Goal: Task Accomplishment & Management: Manage account settings

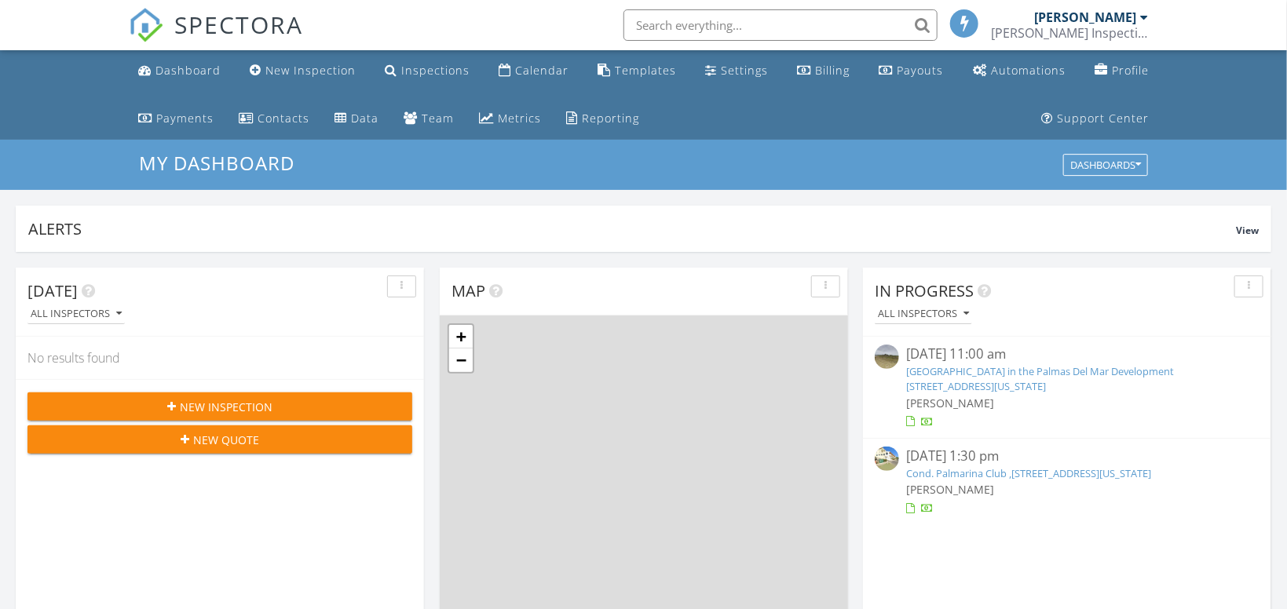
scroll to position [1430, 1288]
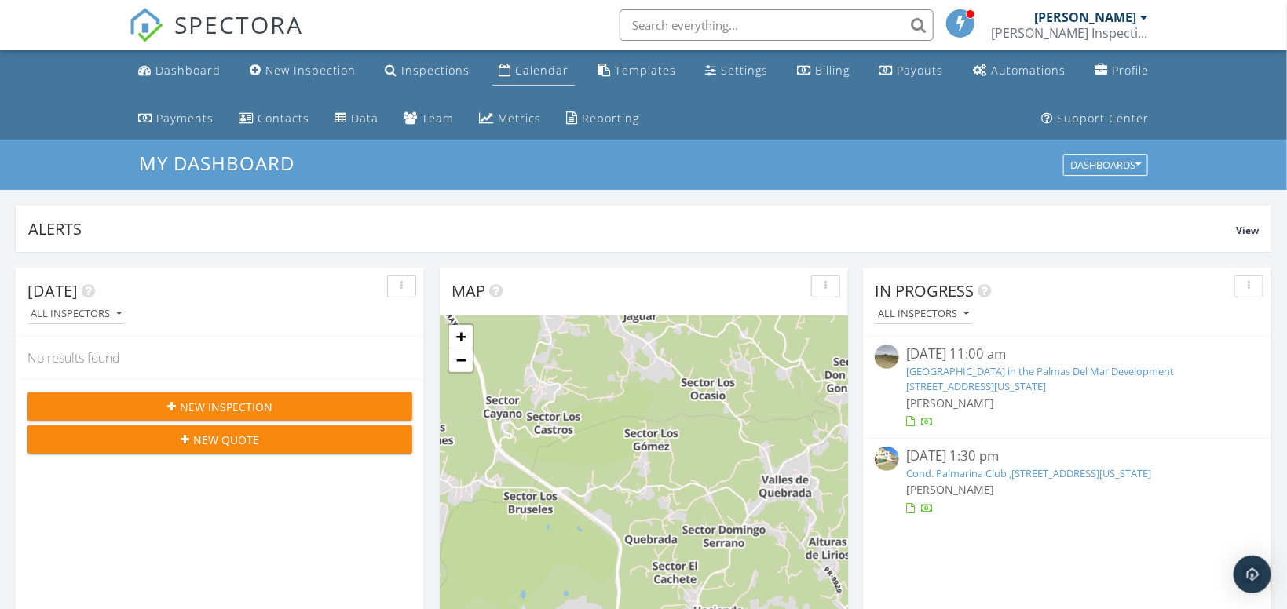
click at [521, 64] on div "Calendar" at bounding box center [541, 70] width 53 height 15
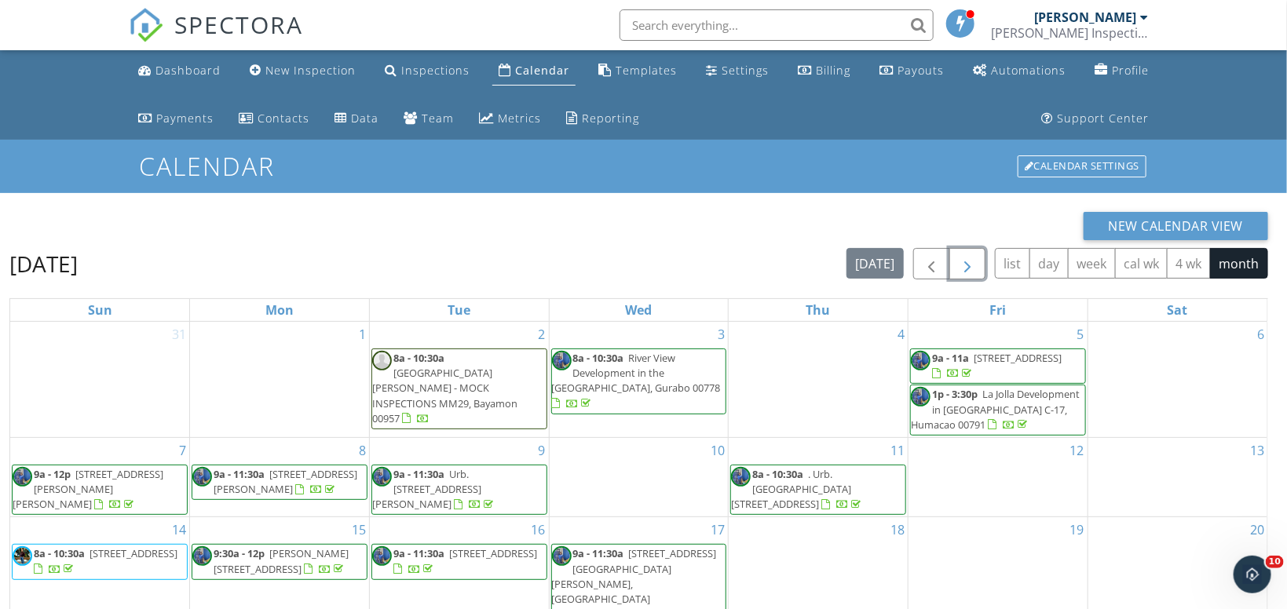
click at [972, 265] on span "button" at bounding box center [967, 264] width 19 height 19
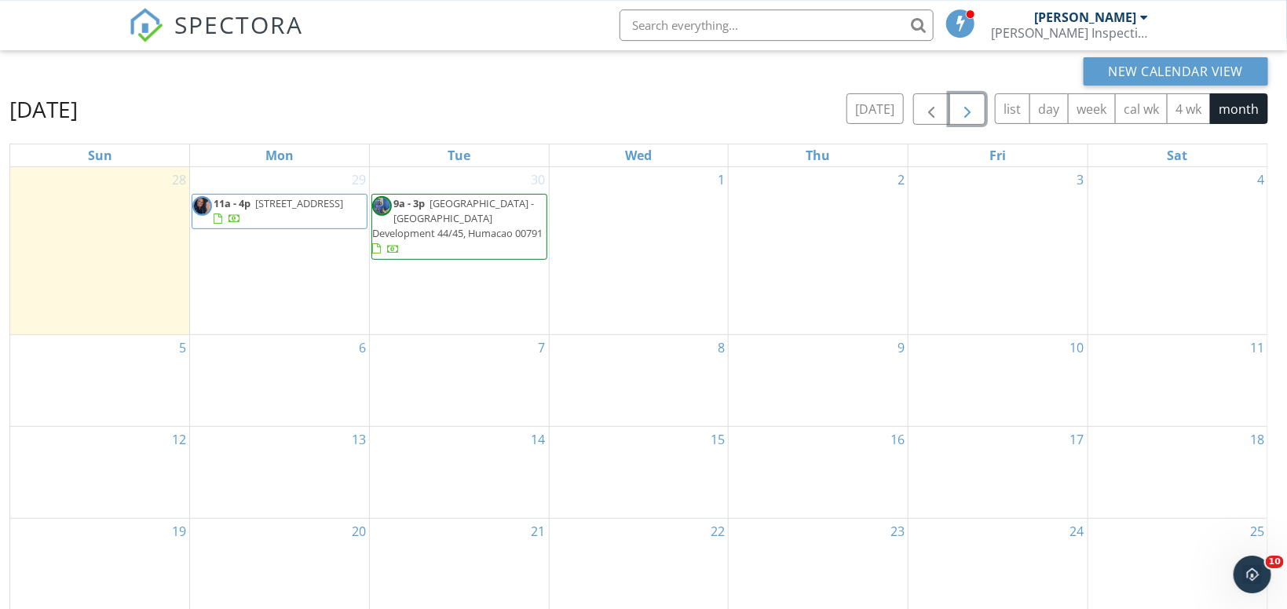
scroll to position [166, 0]
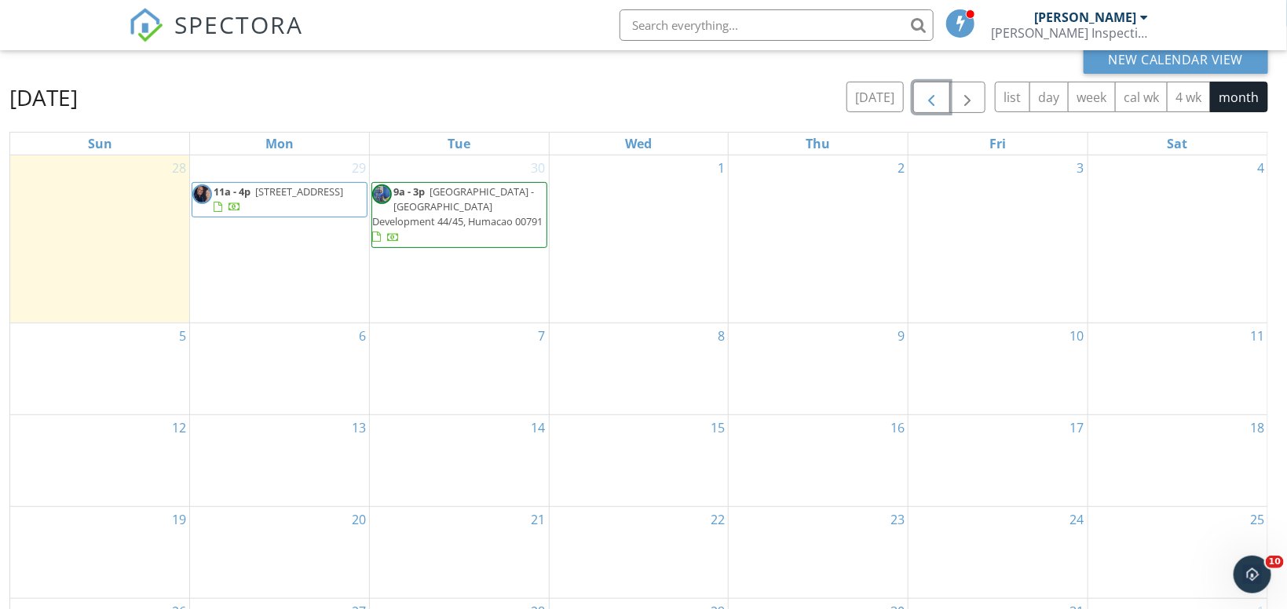
click at [932, 97] on span "button" at bounding box center [931, 98] width 19 height 19
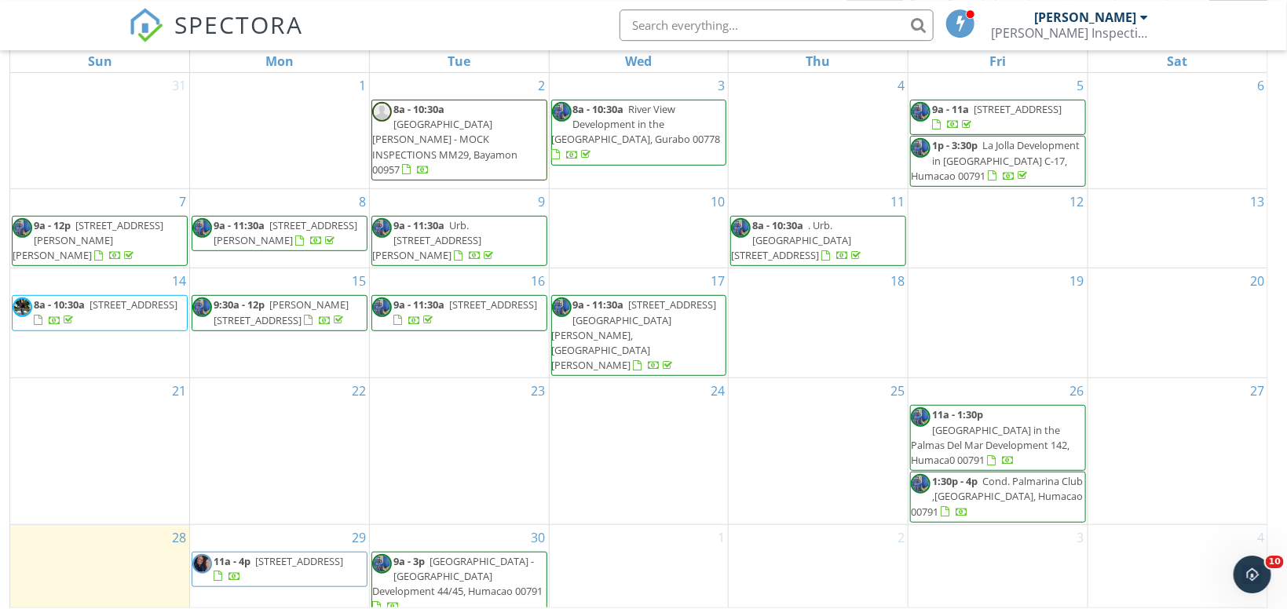
scroll to position [257, 0]
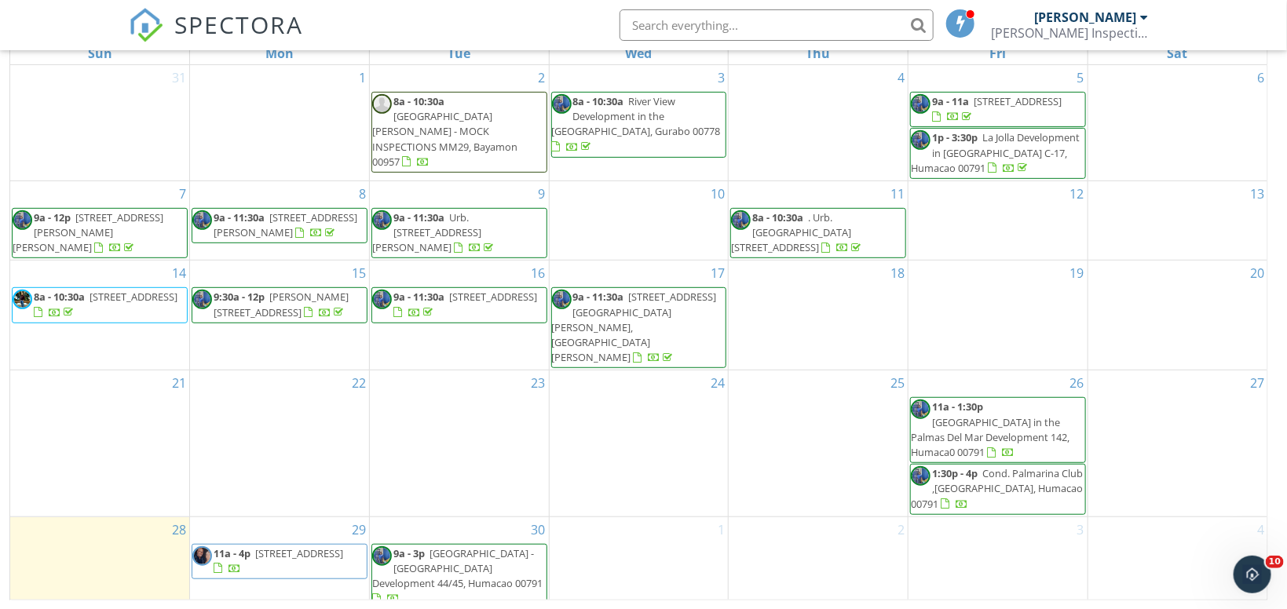
click at [974, 442] on span "Crescent Beach in the Palmas Del Mar Development 142, Humaca0 00791" at bounding box center [990, 437] width 159 height 44
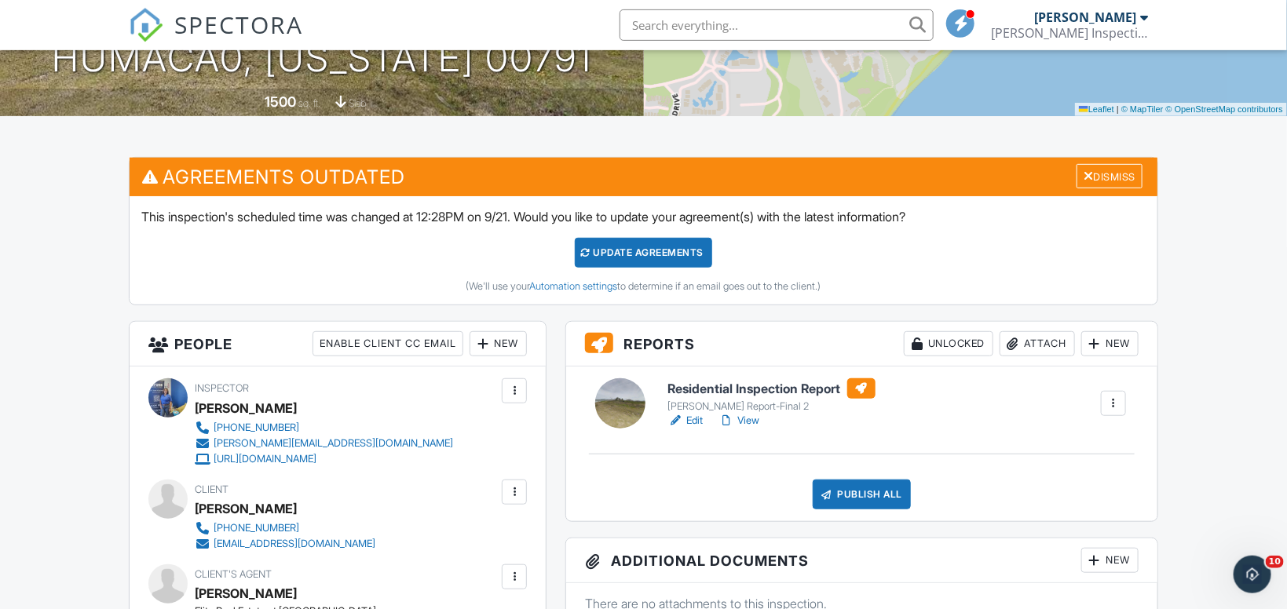
scroll to position [416, 0]
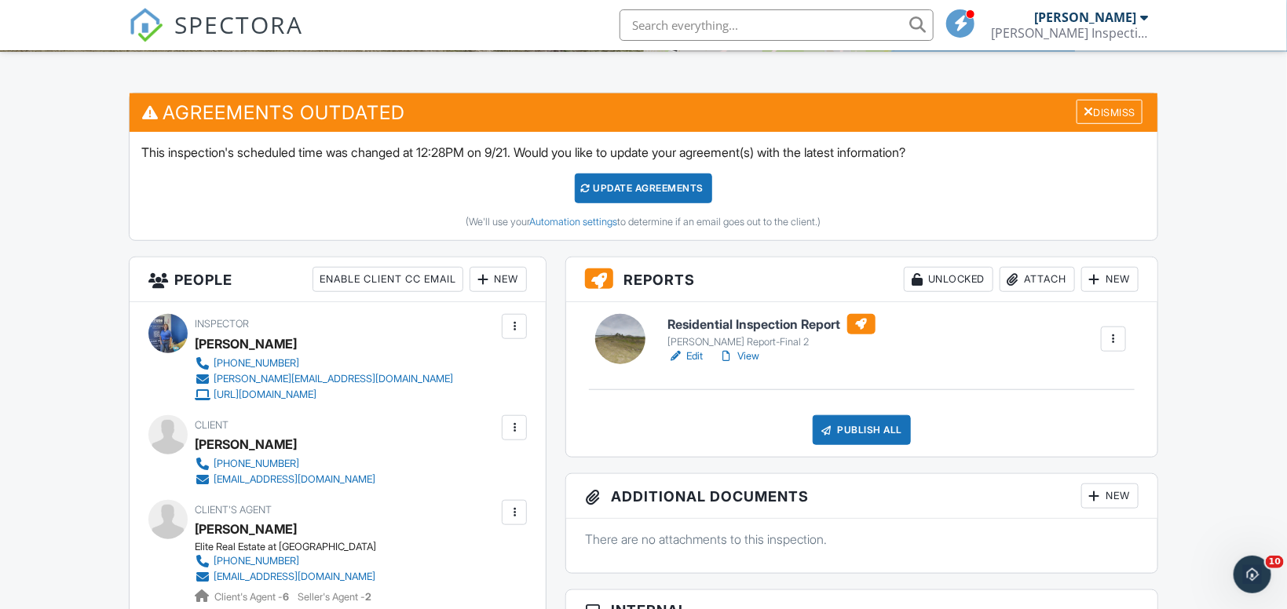
click at [748, 324] on h6 "Residential Inspection Report" at bounding box center [771, 324] width 207 height 20
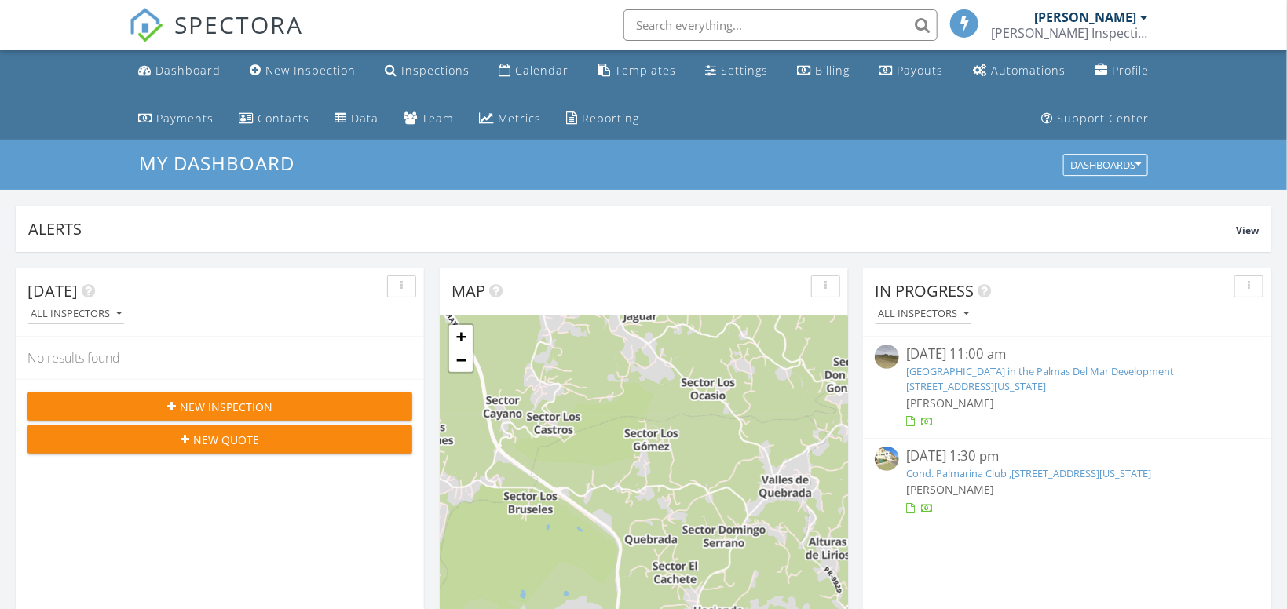
scroll to position [1430, 1288]
click at [431, 57] on link "Inspections" at bounding box center [427, 71] width 97 height 29
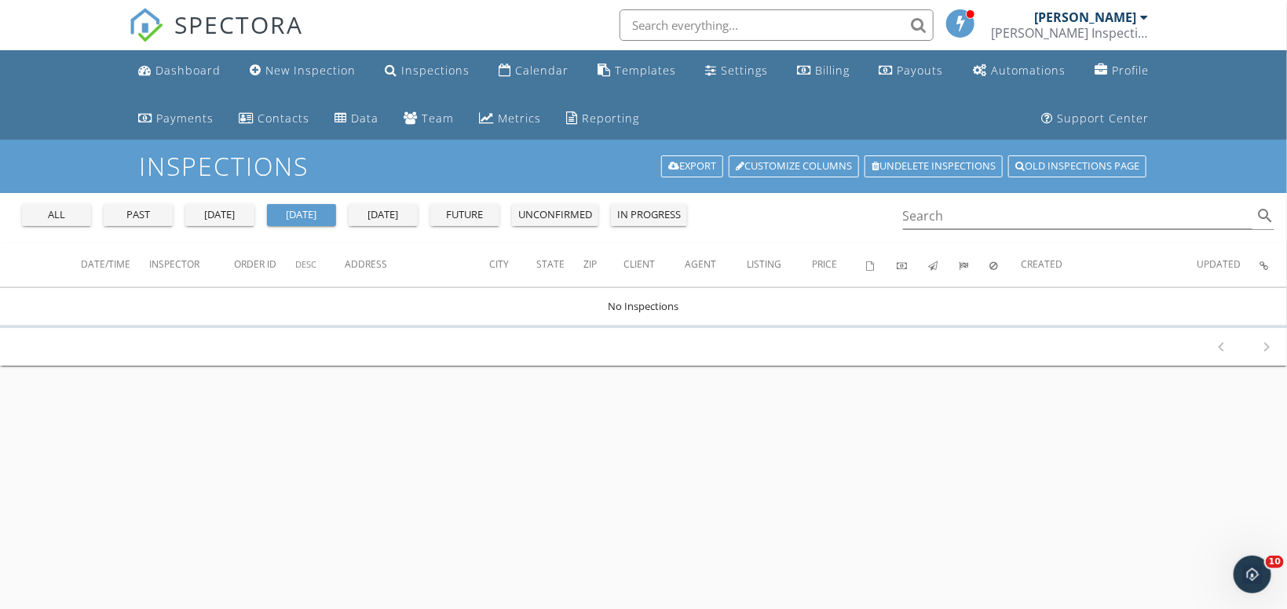
click at [44, 211] on div "all" at bounding box center [56, 215] width 57 height 16
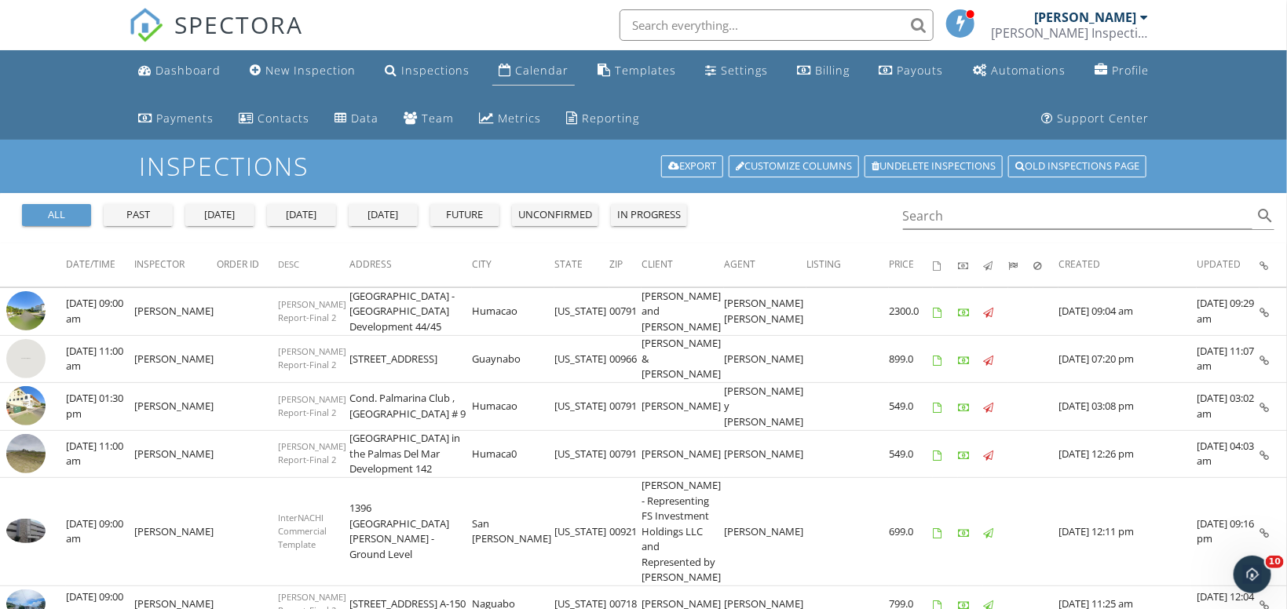
click at [556, 67] on div "Calendar" at bounding box center [541, 70] width 53 height 15
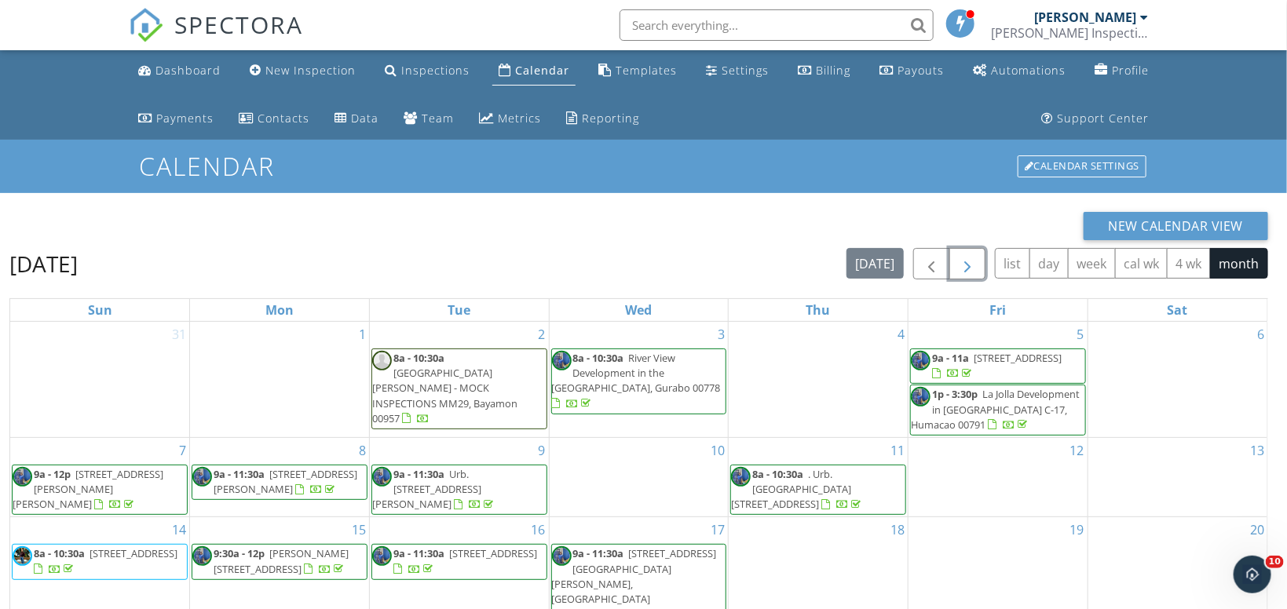
click at [964, 269] on span "button" at bounding box center [967, 264] width 19 height 19
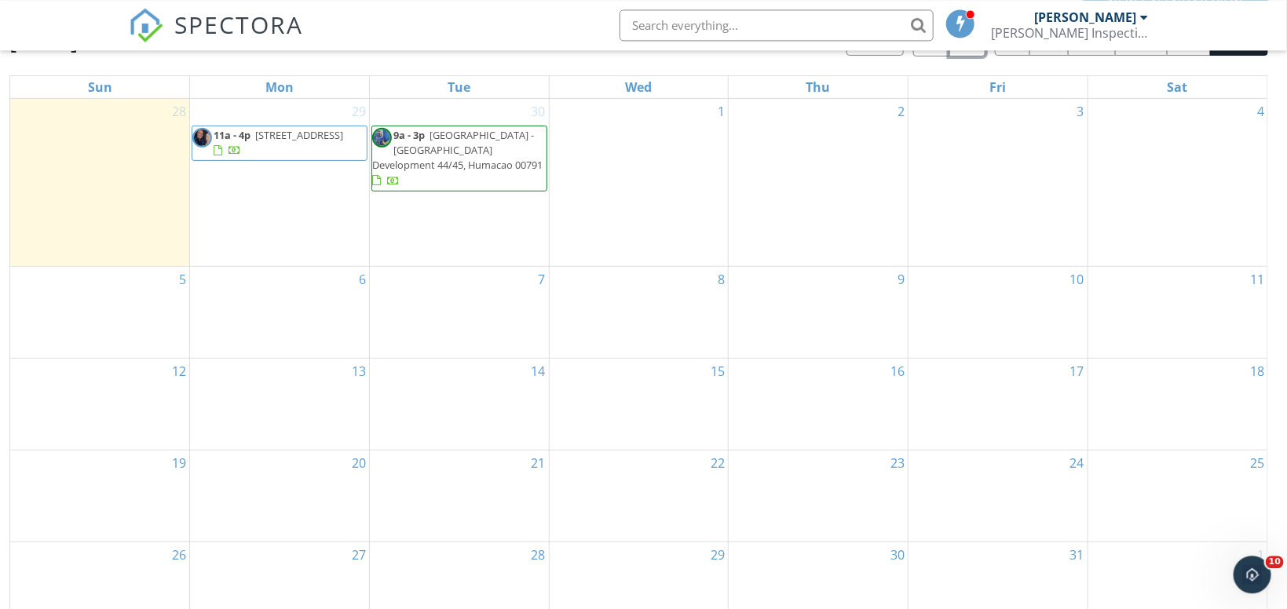
scroll to position [250, 0]
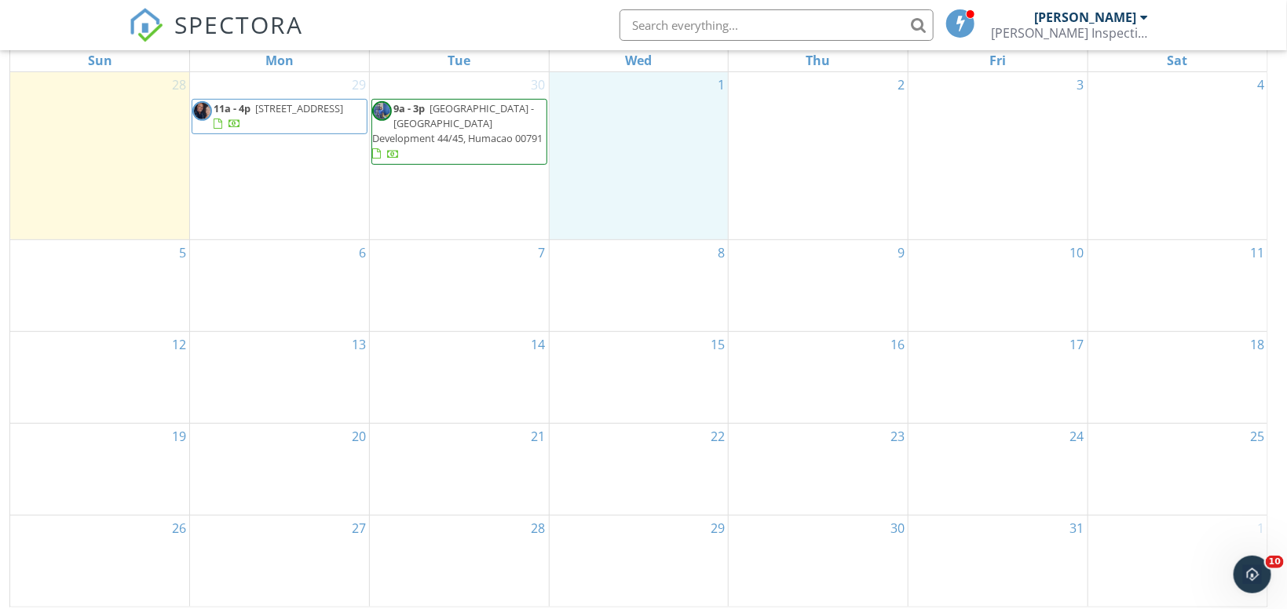
click at [671, 153] on td "1" at bounding box center [639, 155] width 180 height 167
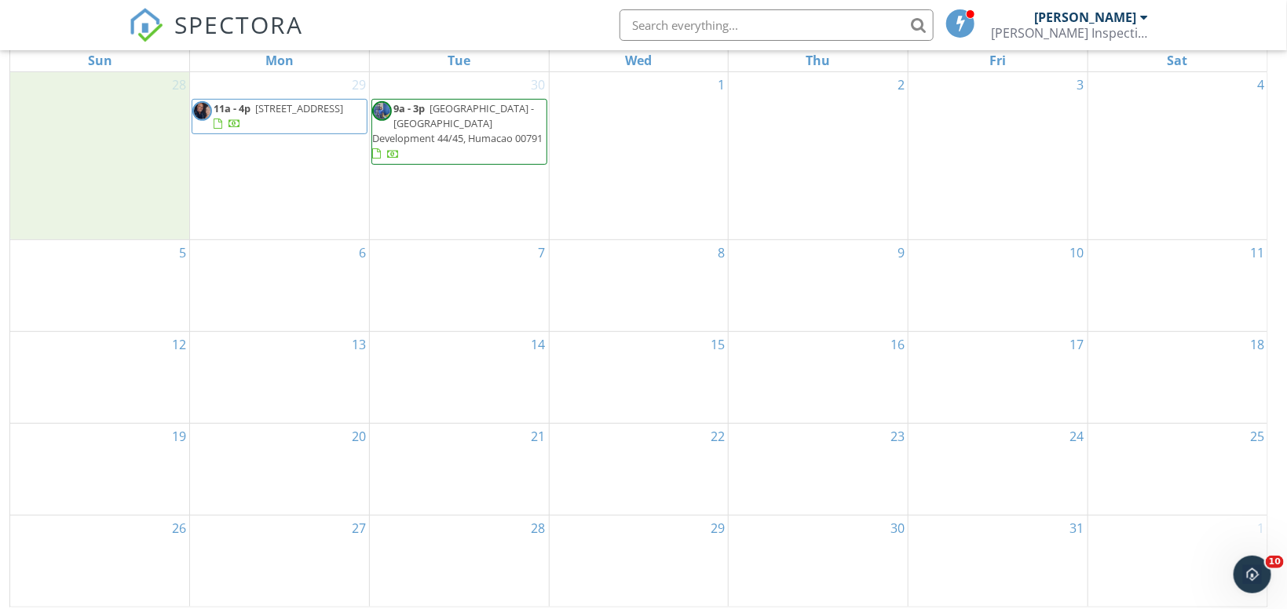
click at [54, 179] on td "28" at bounding box center [100, 155] width 180 height 167
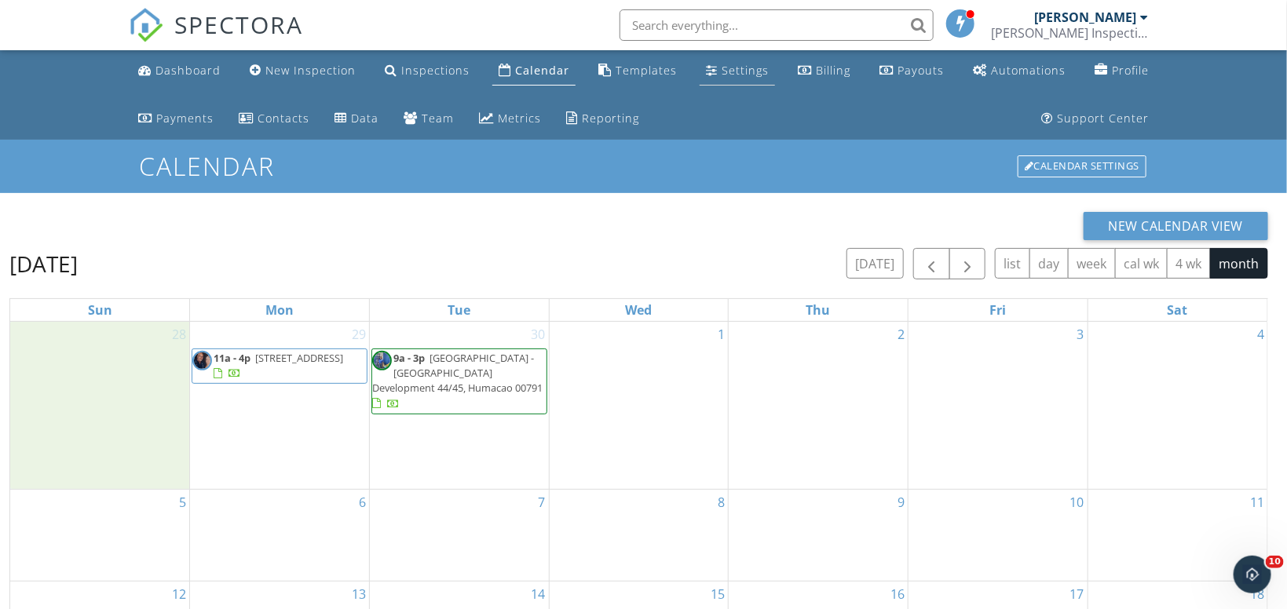
click at [739, 68] on div "Settings" at bounding box center [745, 70] width 47 height 15
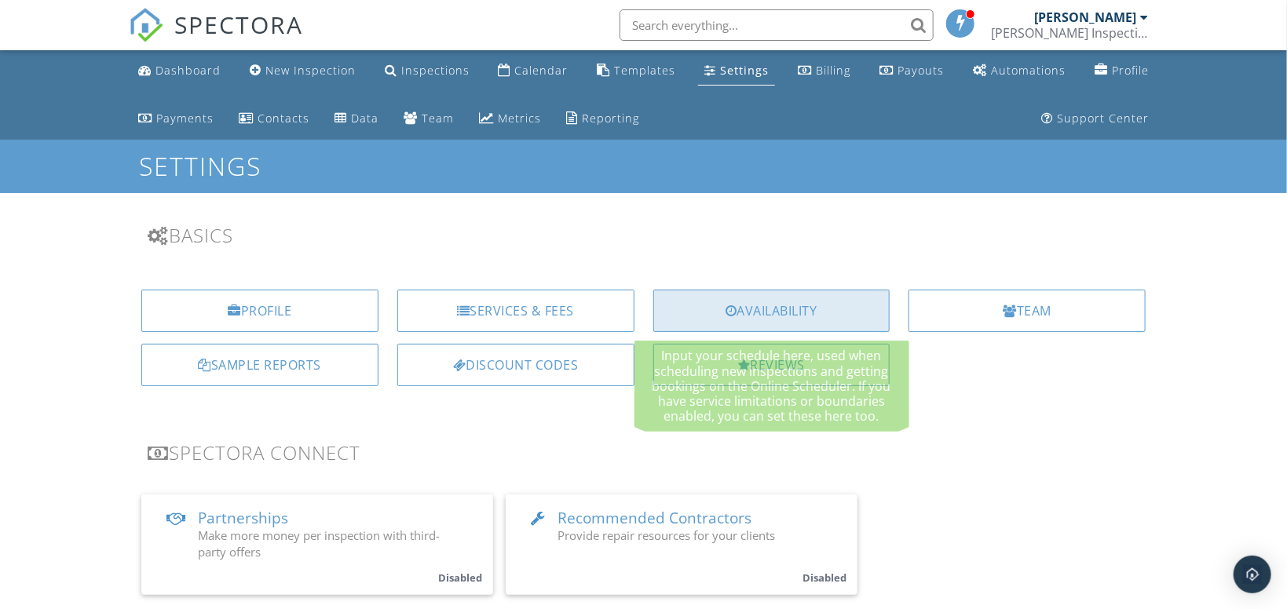
click at [818, 295] on div "Availability" at bounding box center [771, 311] width 237 height 42
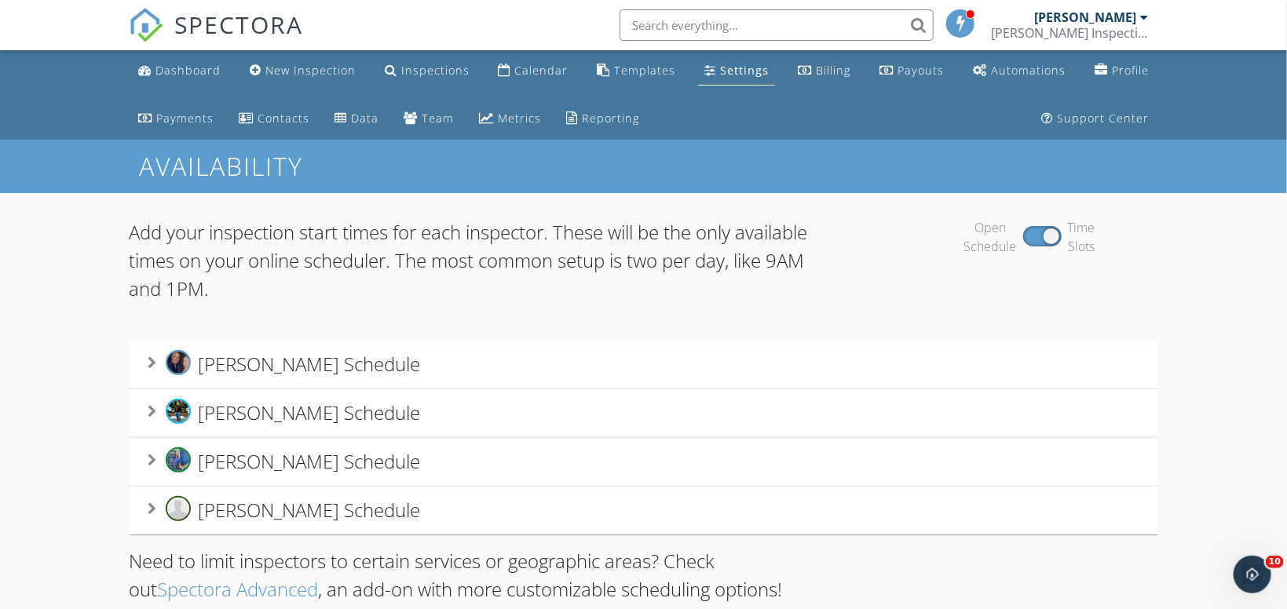
click at [272, 464] on span "[PERSON_NAME] Schedule" at bounding box center [309, 461] width 222 height 26
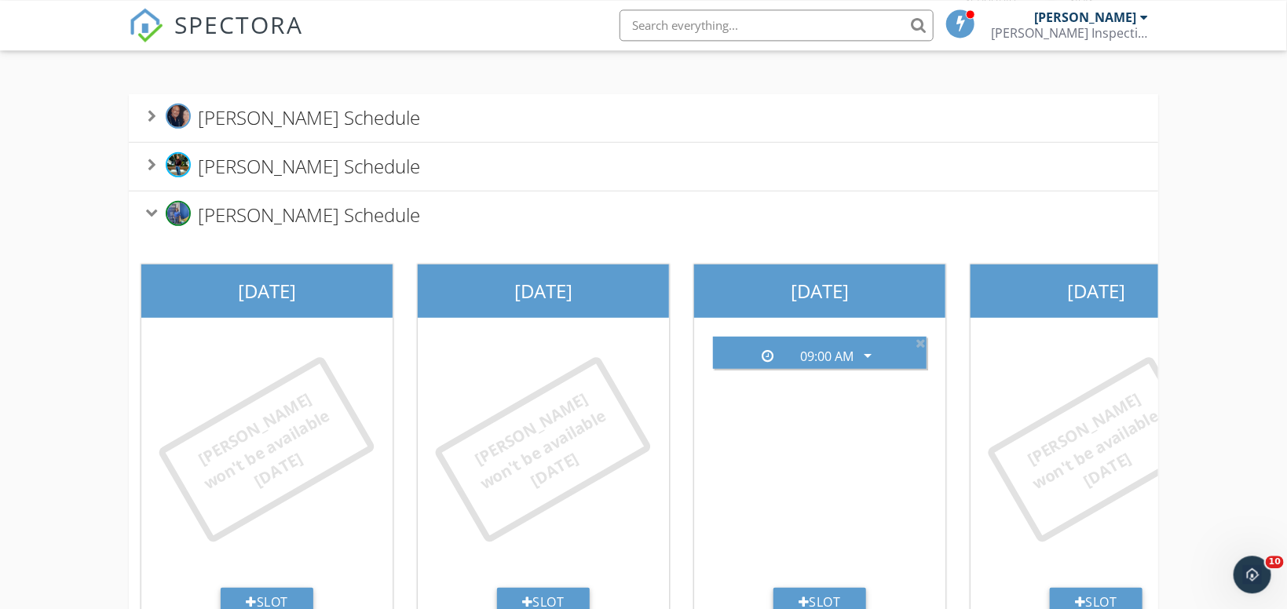
scroll to position [250, 0]
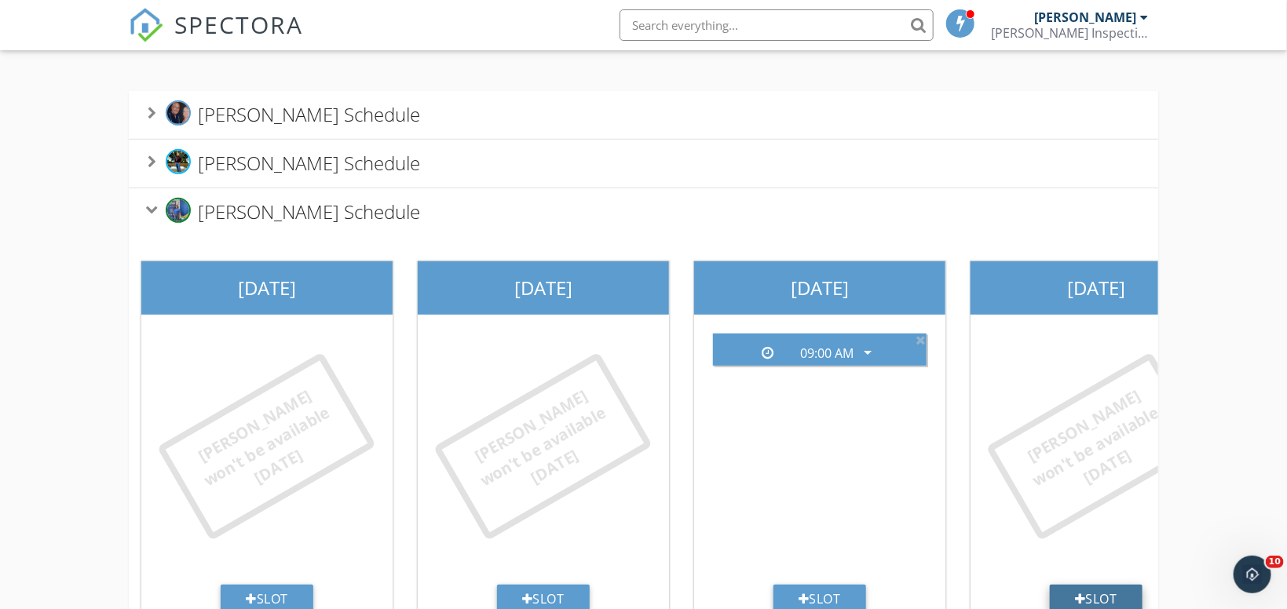
click at [1124, 595] on div "Slot" at bounding box center [1096, 599] width 93 height 28
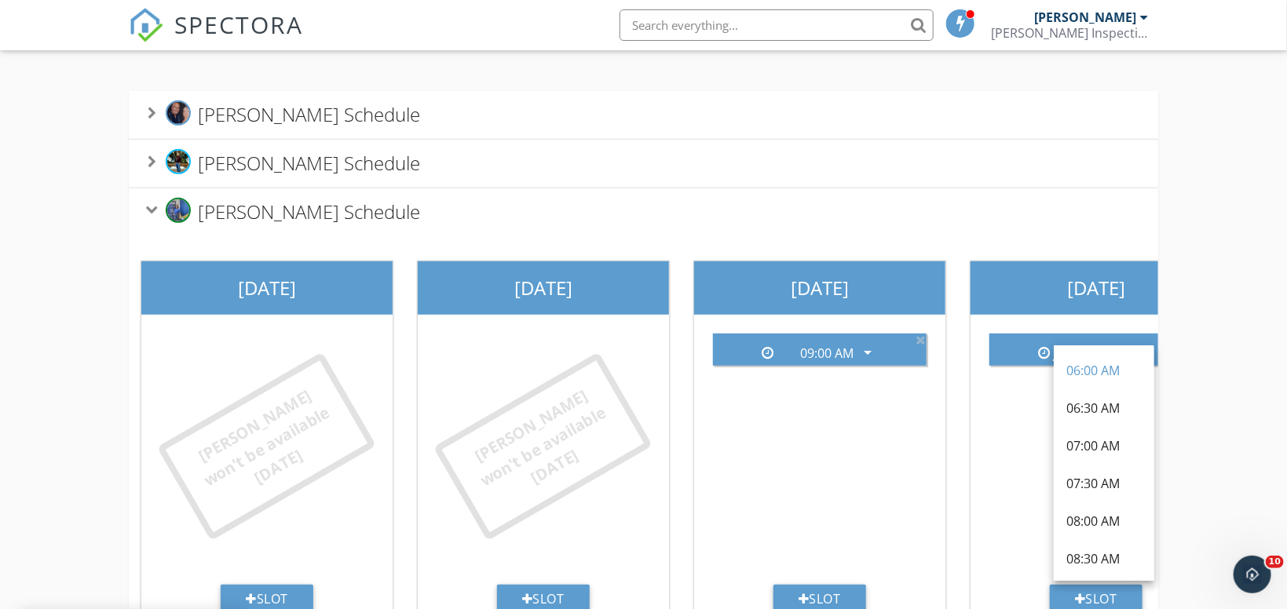
click at [1097, 553] on div "08:30 AM" at bounding box center [1104, 559] width 75 height 19
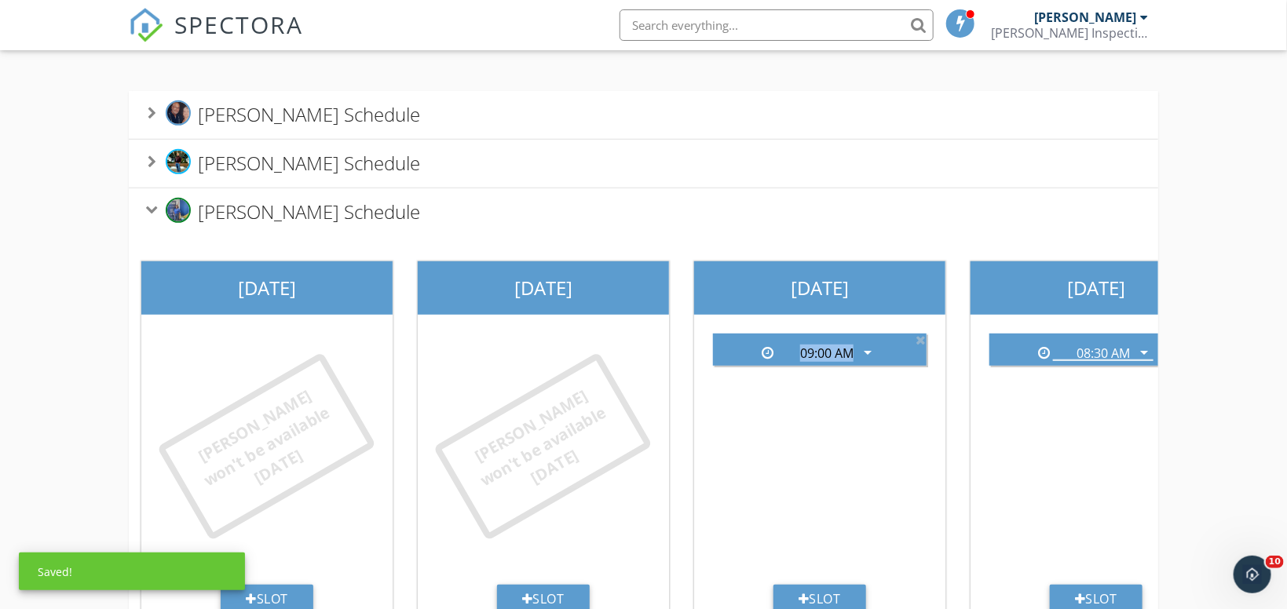
drag, startPoint x: 1060, startPoint y: 510, endPoint x: 957, endPoint y: 500, distance: 103.4
click at [977, 500] on div "08:30 AM arrow_drop_down" at bounding box center [1096, 453] width 239 height 264
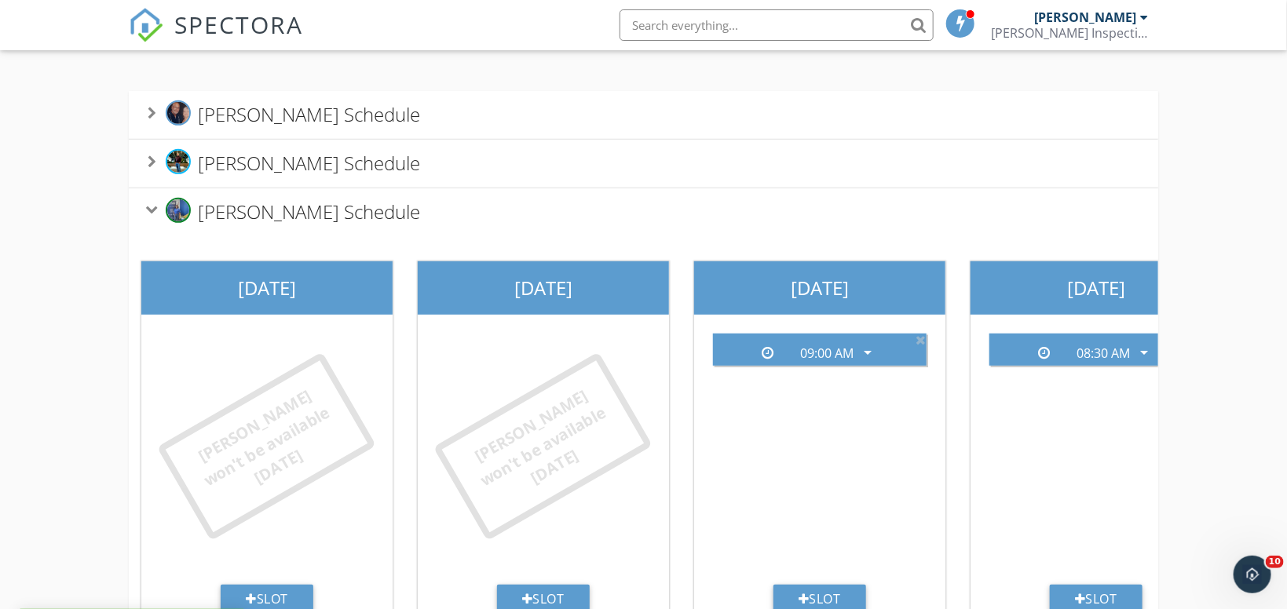
click at [972, 174] on div "[PERSON_NAME] Schedule" at bounding box center [644, 163] width 992 height 29
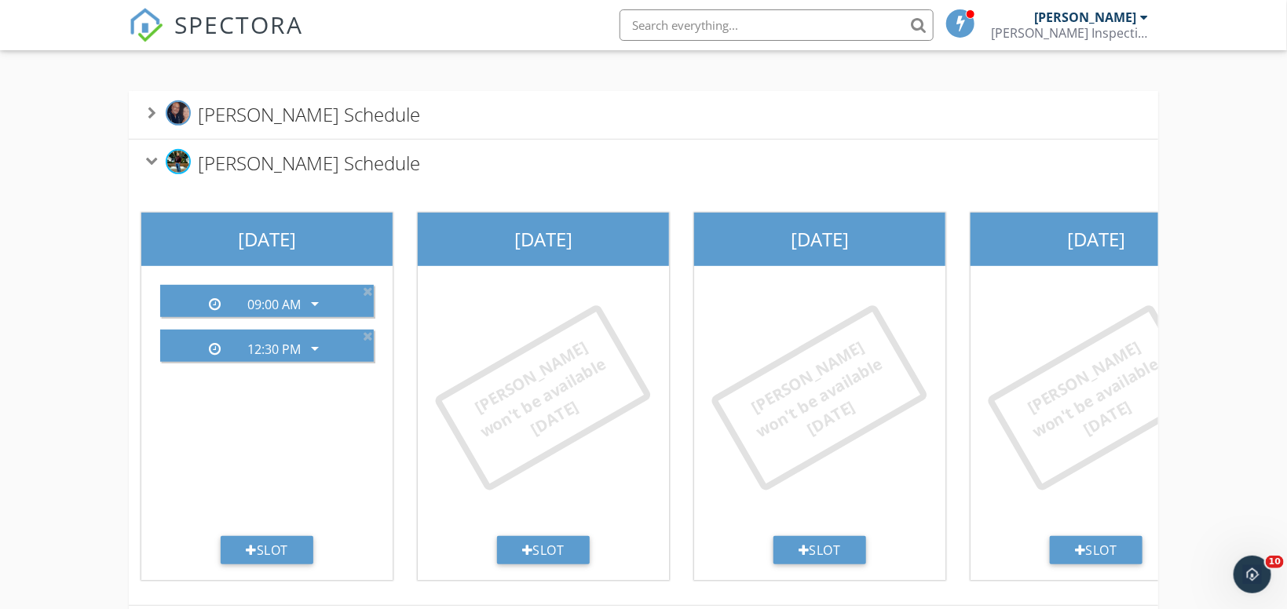
click at [326, 104] on span "[PERSON_NAME] Schedule" at bounding box center [309, 114] width 222 height 26
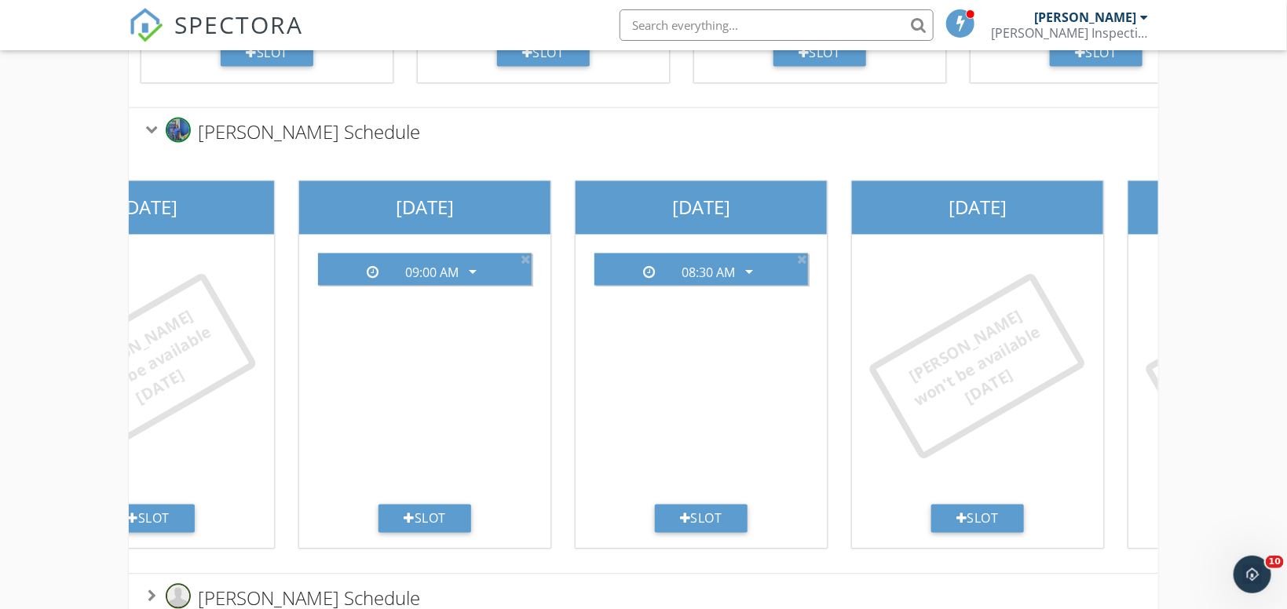
scroll to position [0, 606]
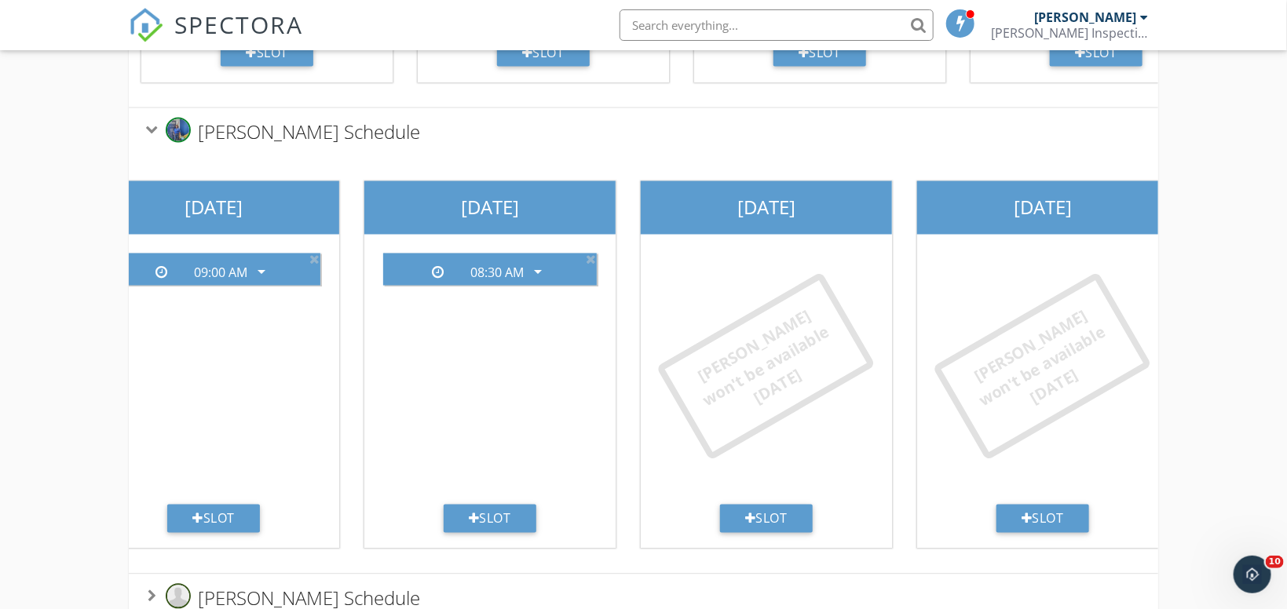
click at [821, 481] on div "[PERSON_NAME] won't be available [DATE]" at bounding box center [766, 373] width 239 height 264
click at [503, 513] on div "Slot" at bounding box center [490, 519] width 93 height 28
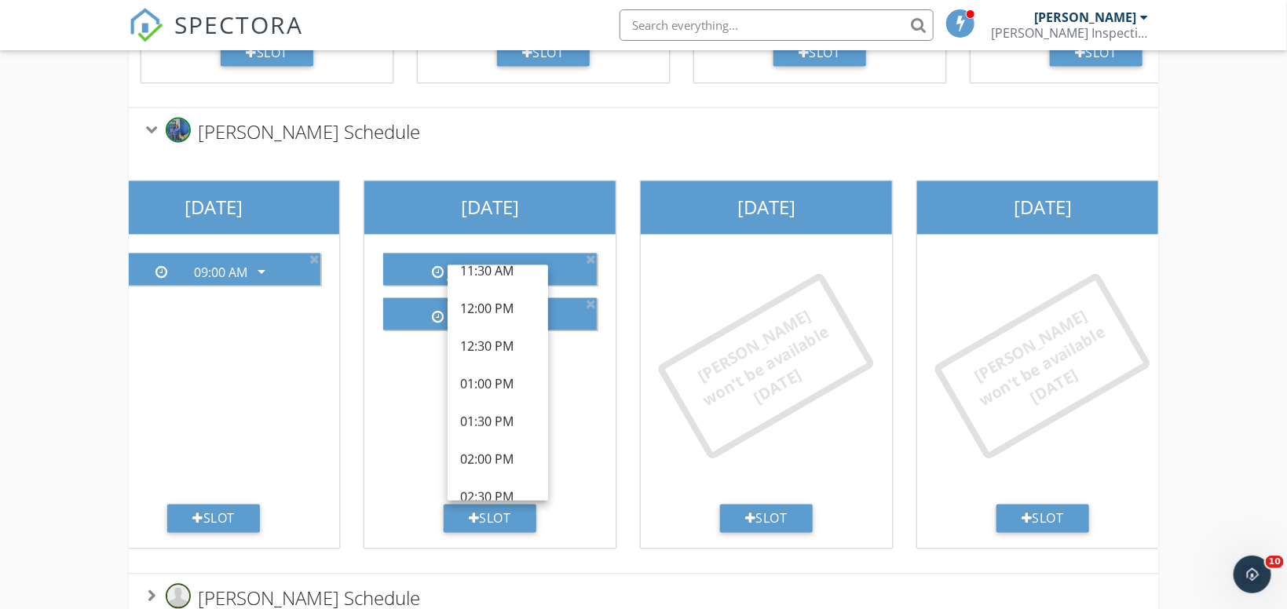
scroll to position [297, 0]
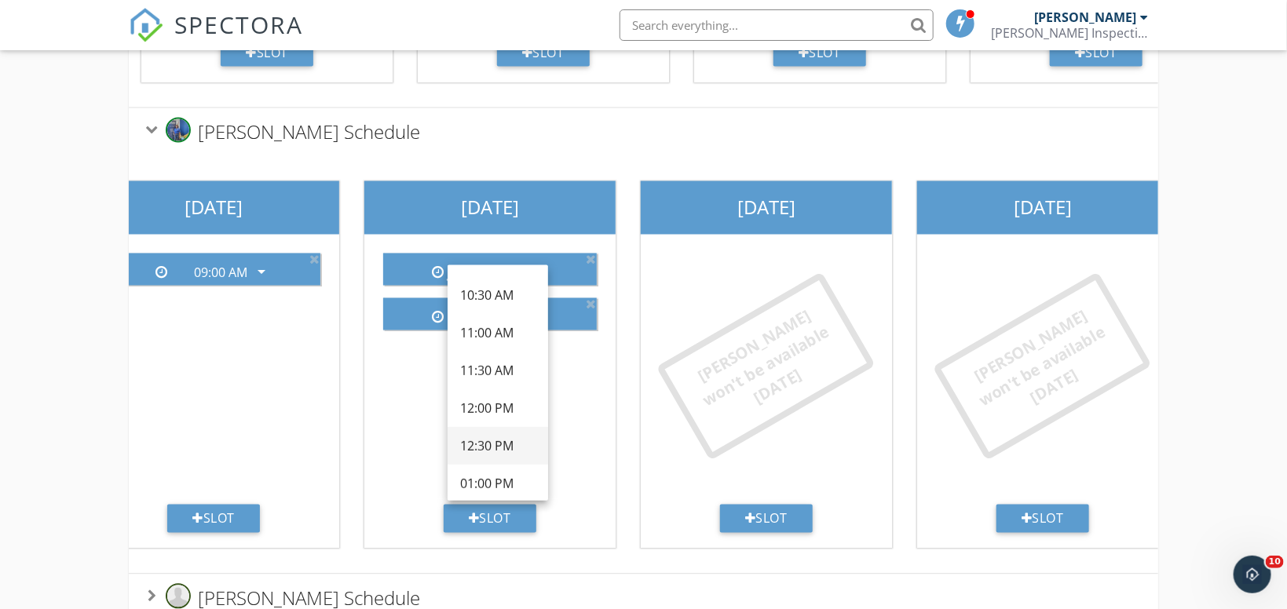
click at [503, 450] on div "12:30 PM" at bounding box center [497, 446] width 75 height 19
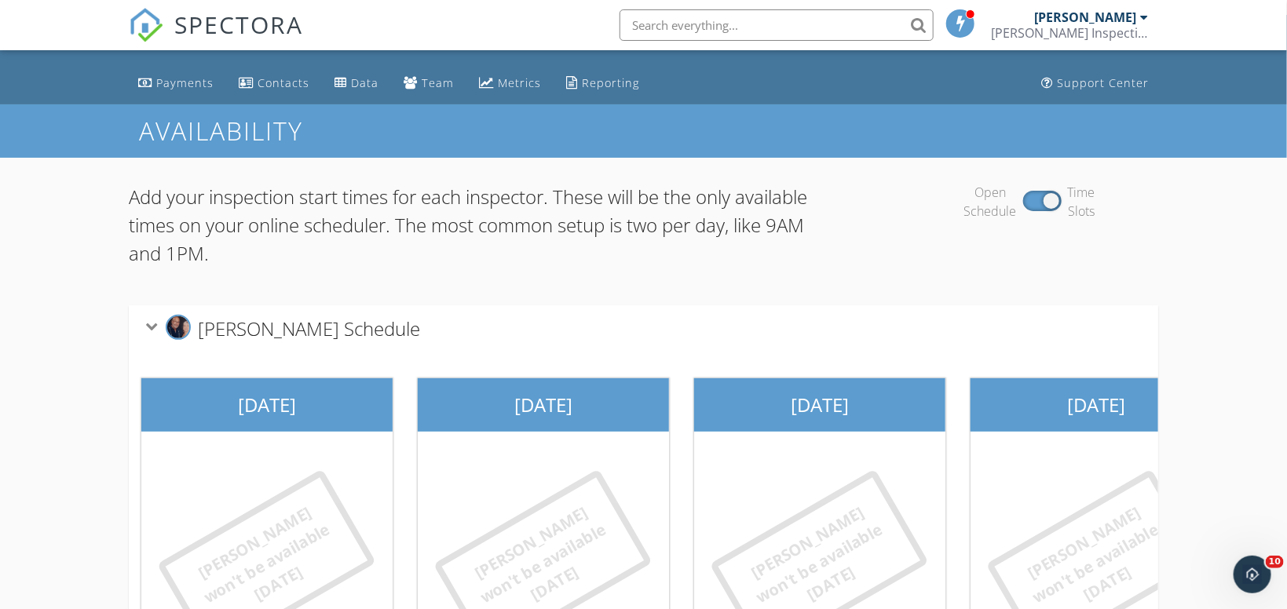
scroll to position [119, 0]
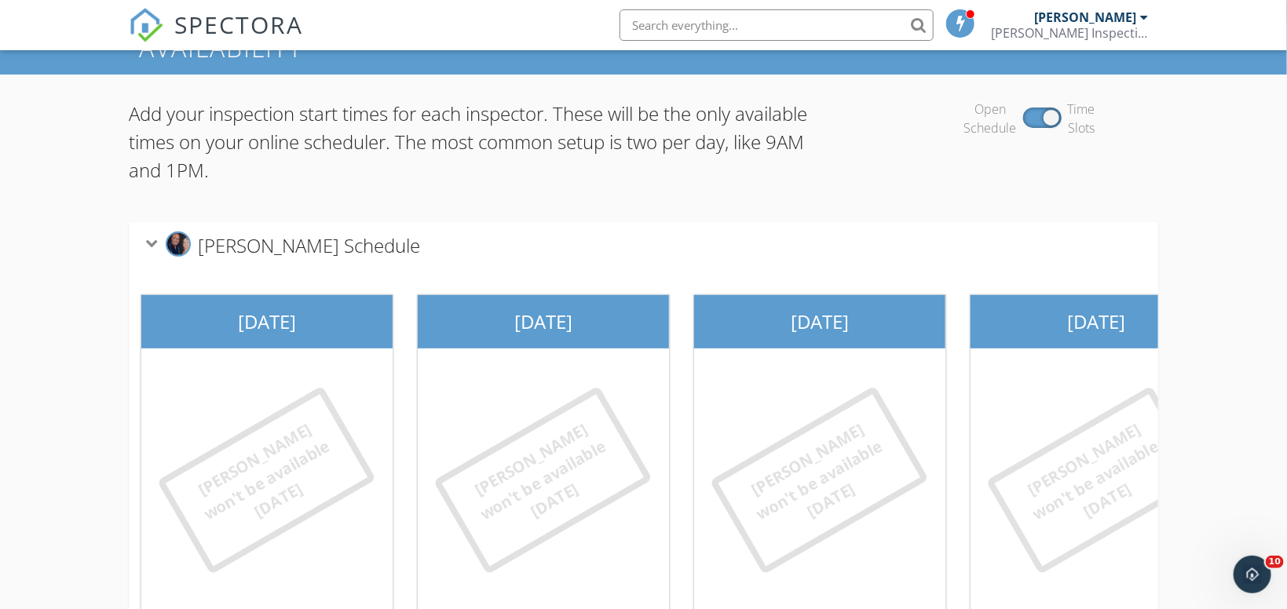
click at [150, 246] on icon at bounding box center [151, 244] width 13 height 9
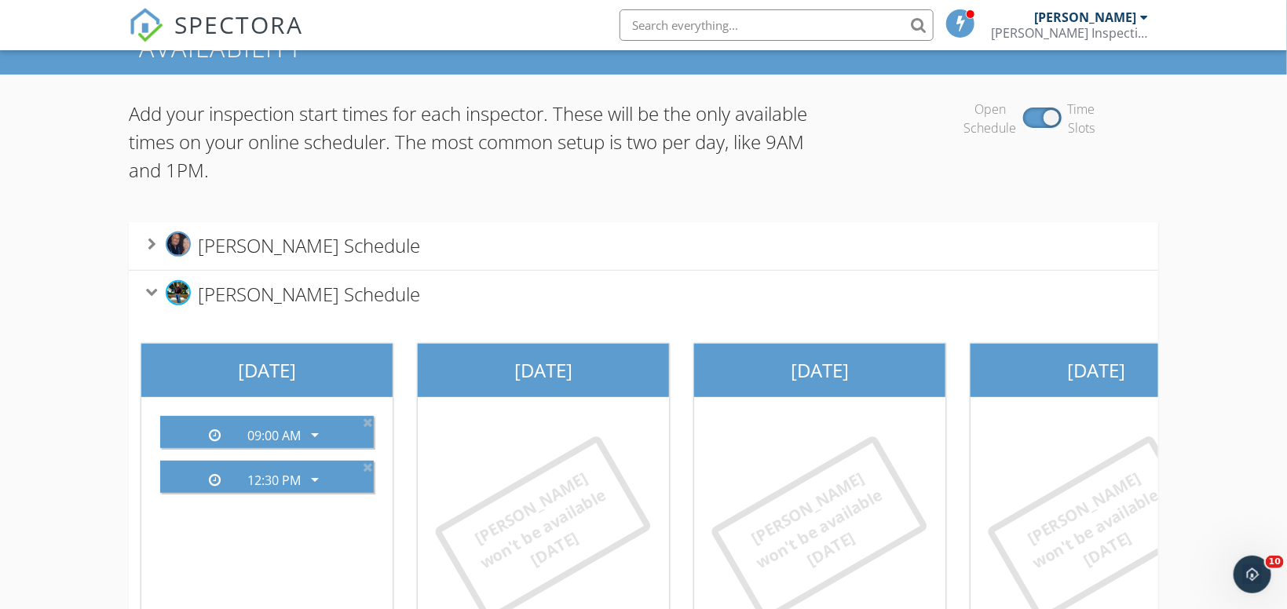
click at [158, 289] on icon at bounding box center [151, 293] width 13 height 9
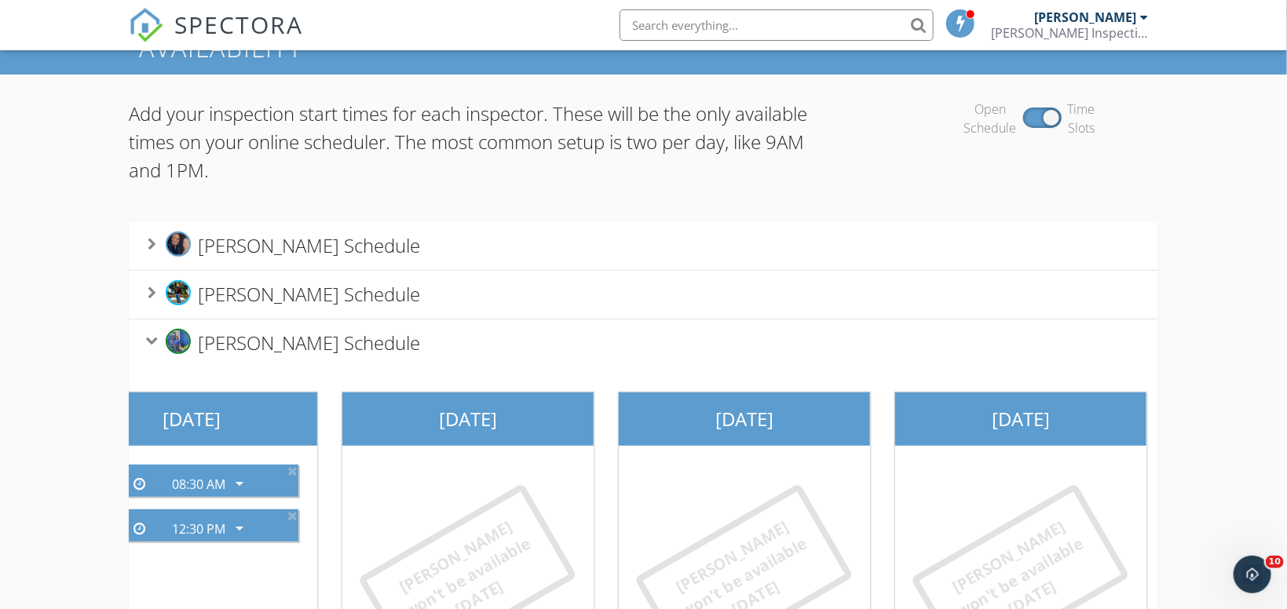
click at [153, 335] on div "[PERSON_NAME] Schedule" at bounding box center [284, 343] width 273 height 29
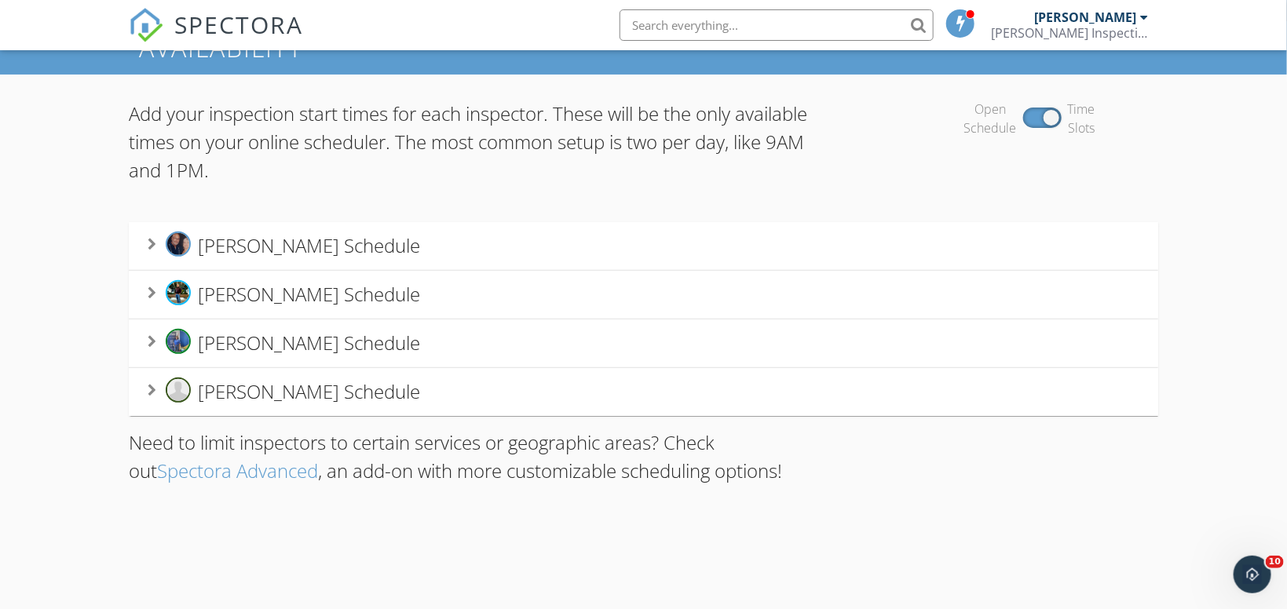
click at [210, 395] on span "[PERSON_NAME] Schedule" at bounding box center [309, 392] width 222 height 26
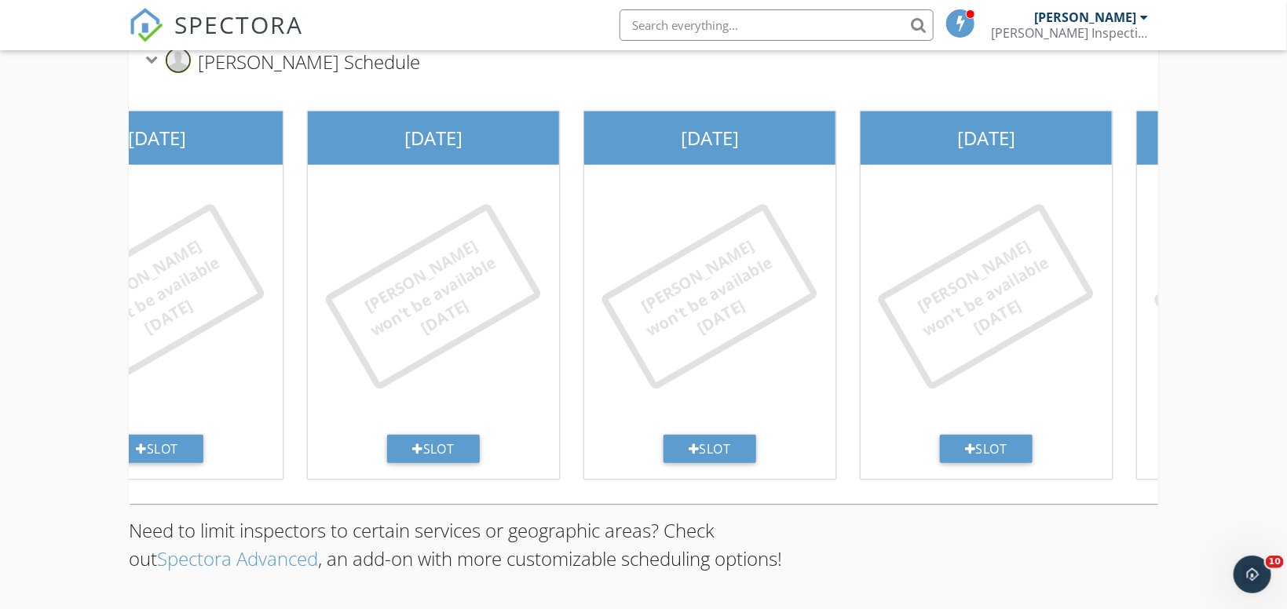
scroll to position [0, 905]
